Goal: Navigation & Orientation: Find specific page/section

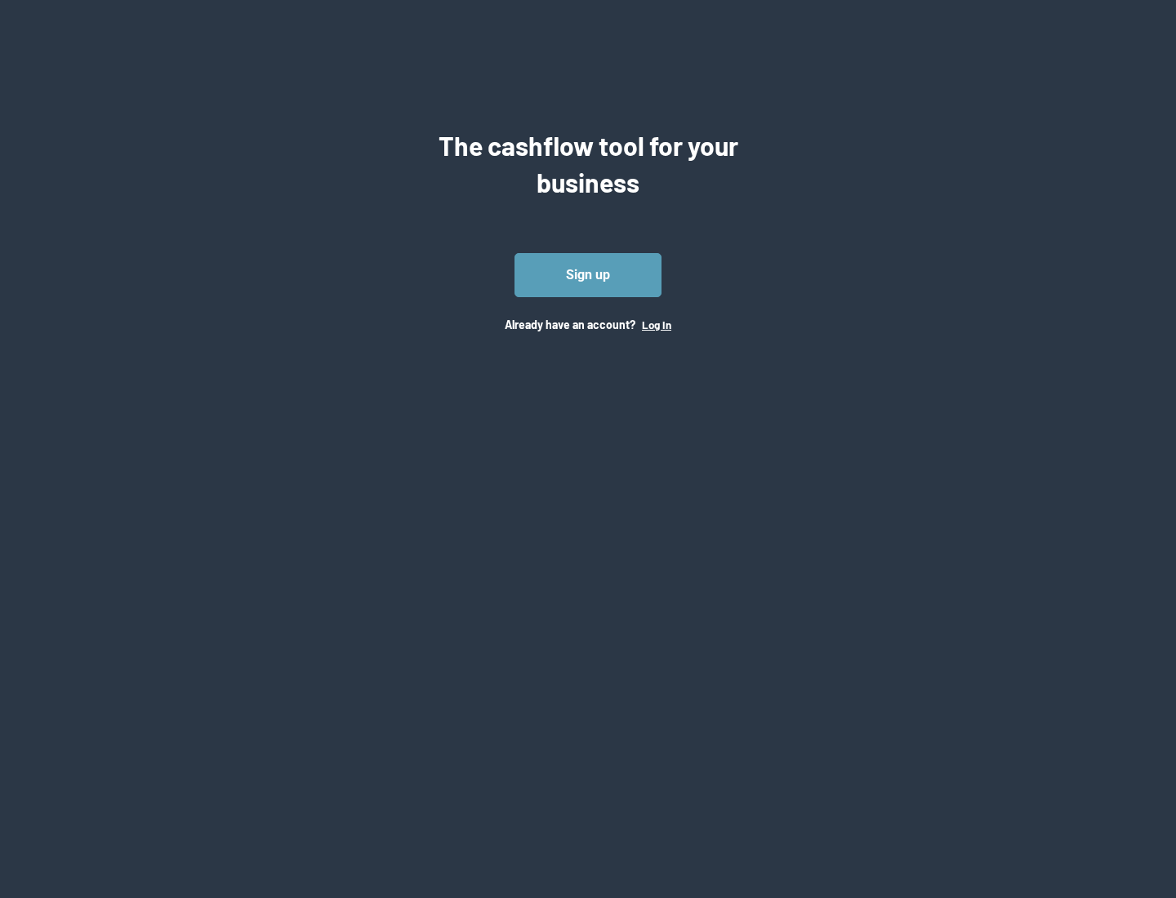
click at [656, 324] on button "Log In" at bounding box center [656, 325] width 29 height 13
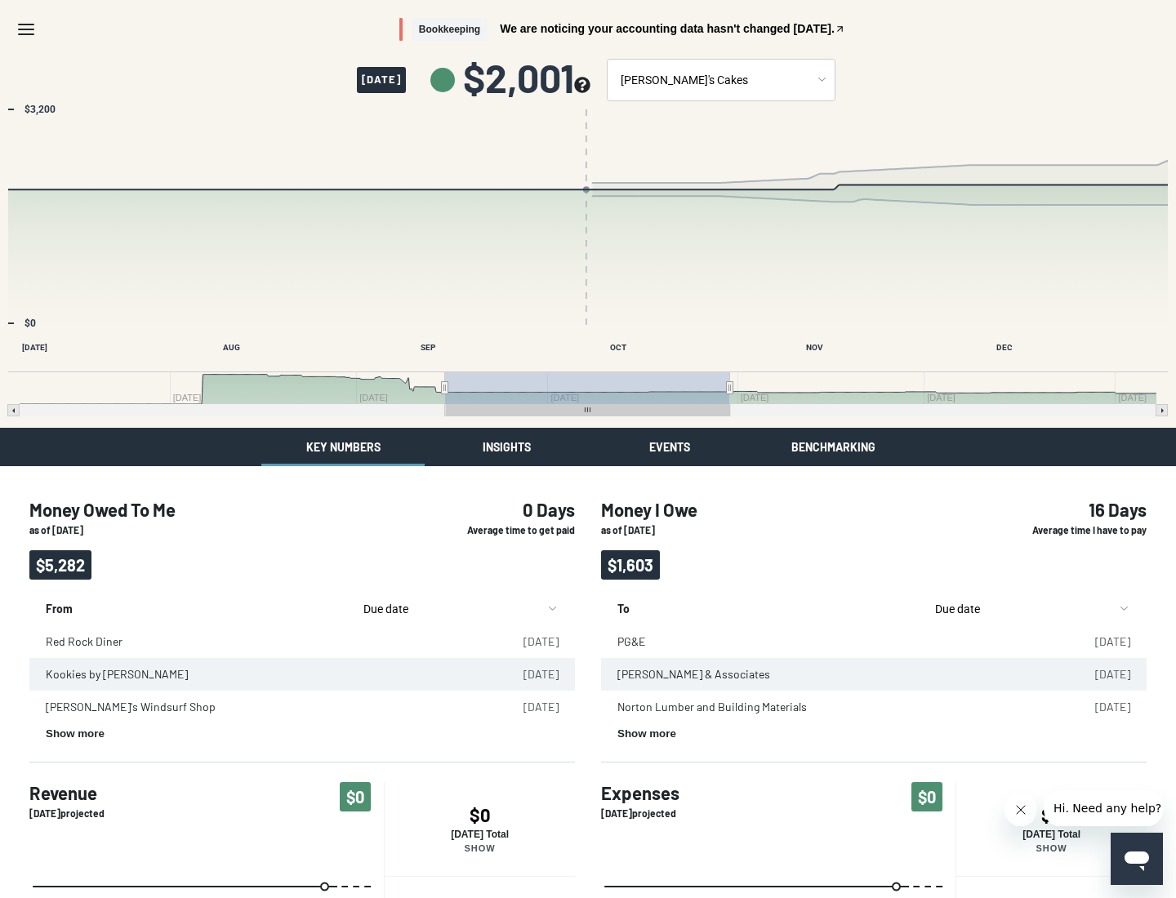
click at [506, 447] on button "Insights" at bounding box center [506, 447] width 163 height 38
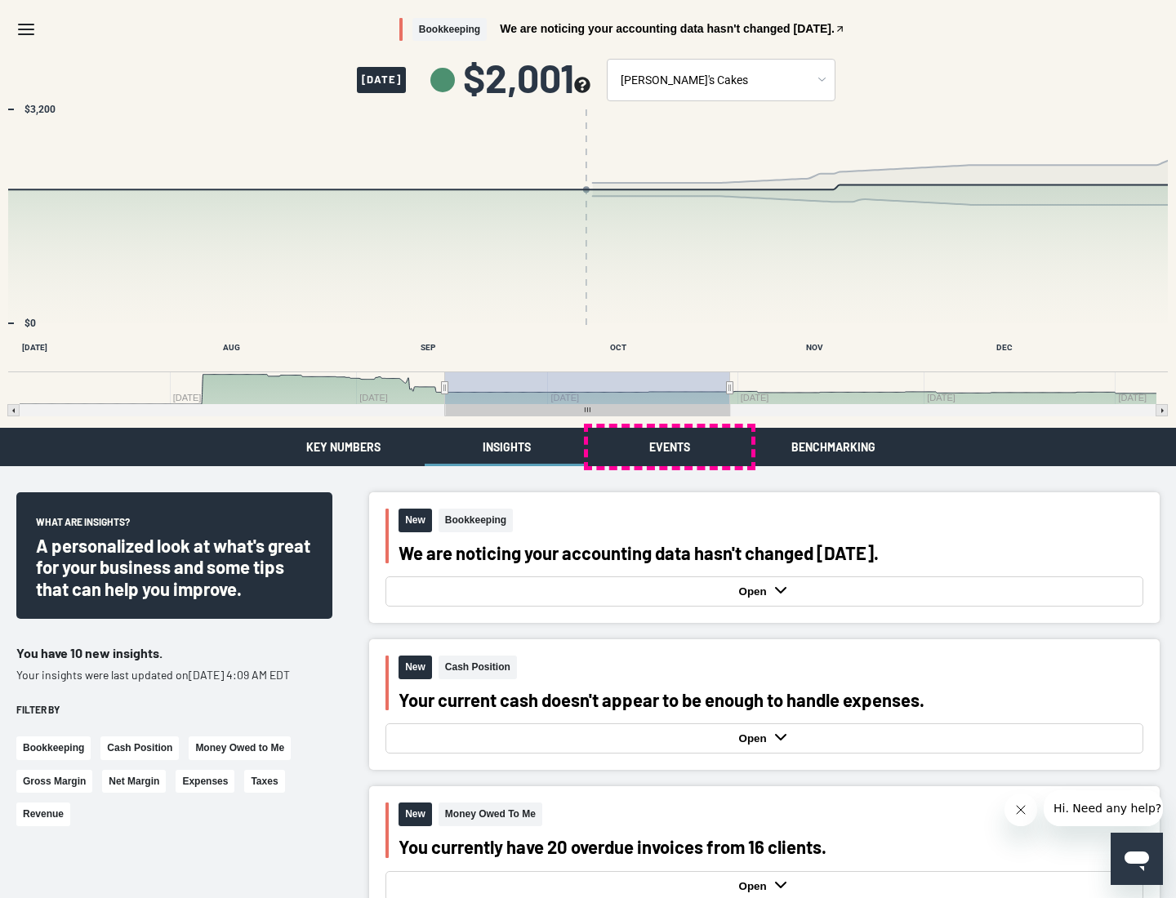
click at [670, 447] on button "Events" at bounding box center [669, 447] width 163 height 38
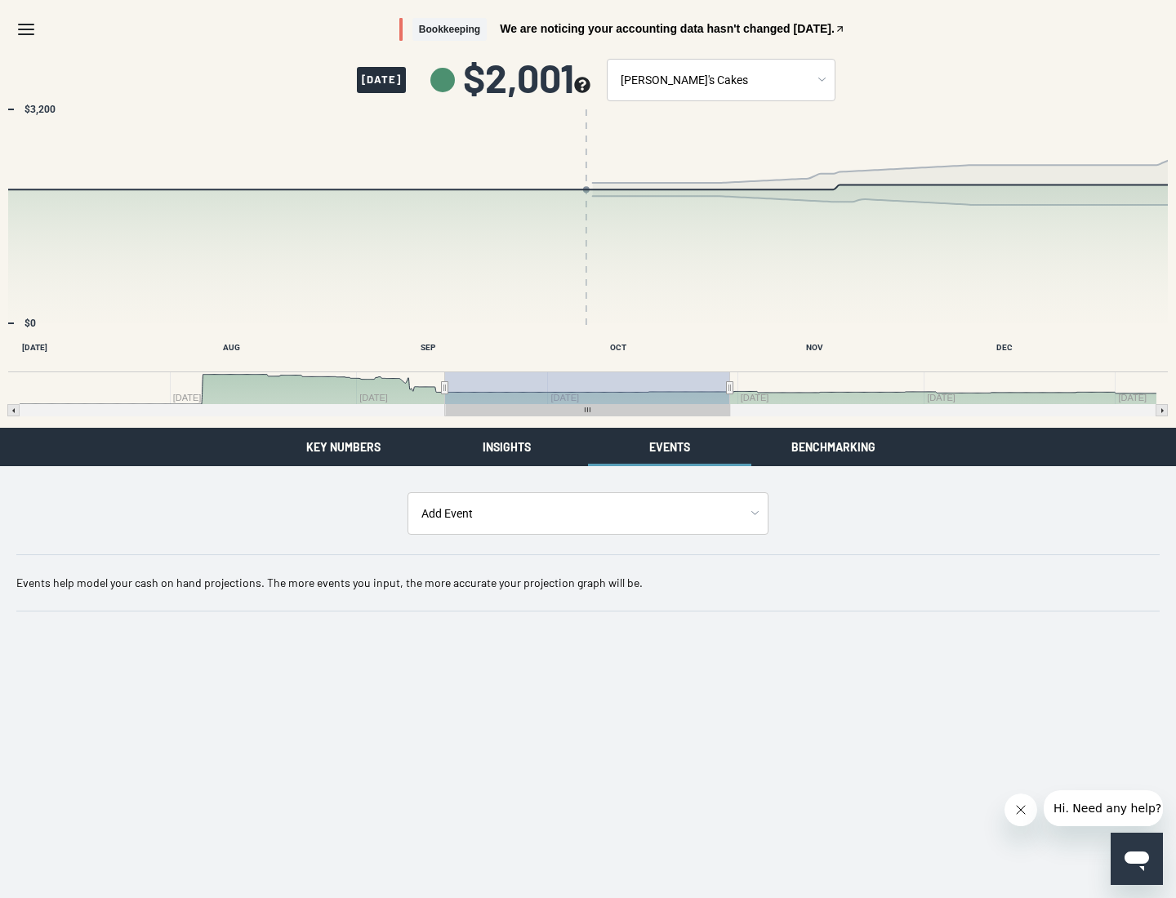
click at [833, 447] on button "Benchmarking" at bounding box center [832, 447] width 163 height 38
